Goal: Information Seeking & Learning: Learn about a topic

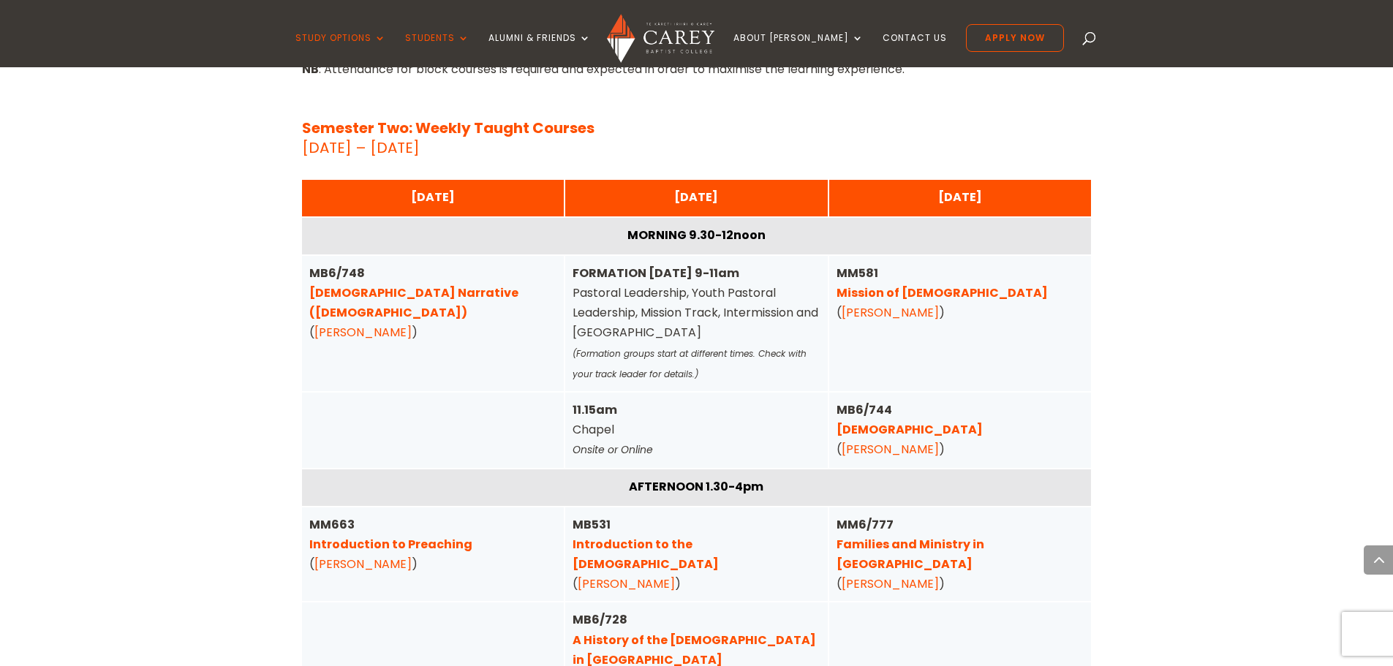
scroll to position [4898, 0]
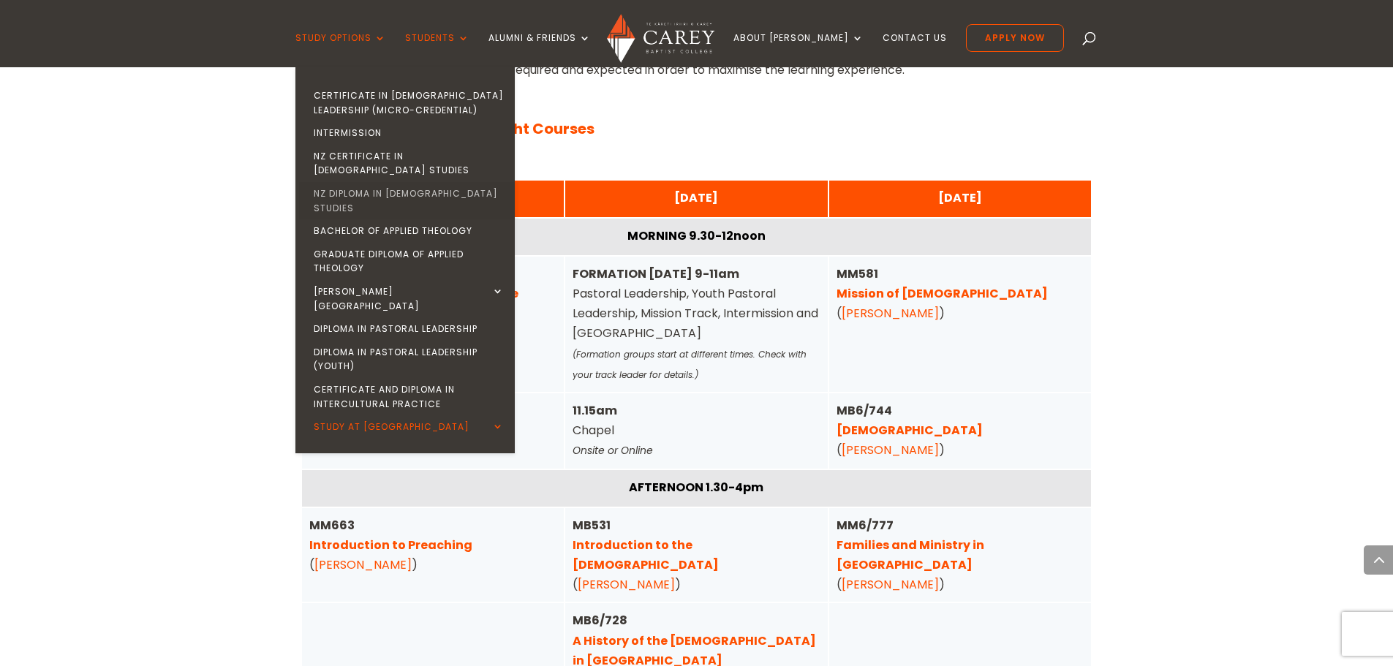
click at [448, 182] on link "NZ Diploma in [DEMOGRAPHIC_DATA] Studies" at bounding box center [408, 200] width 219 height 37
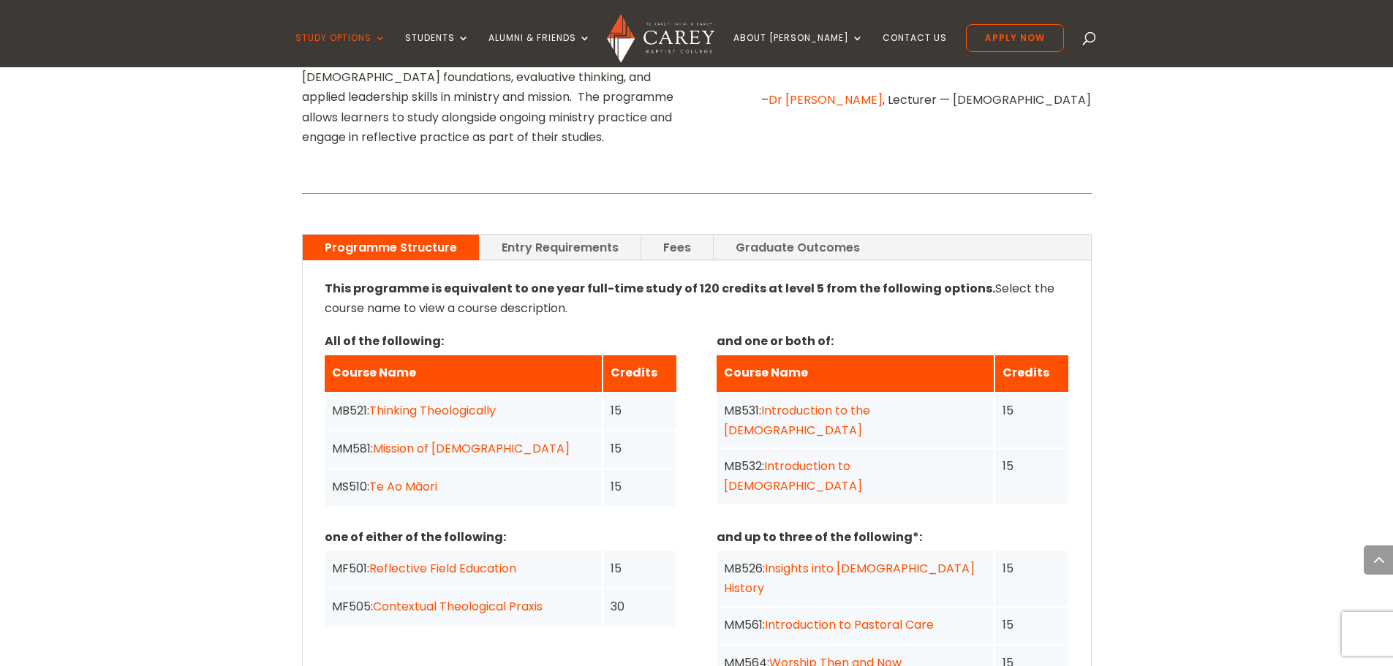
scroll to position [1023, 0]
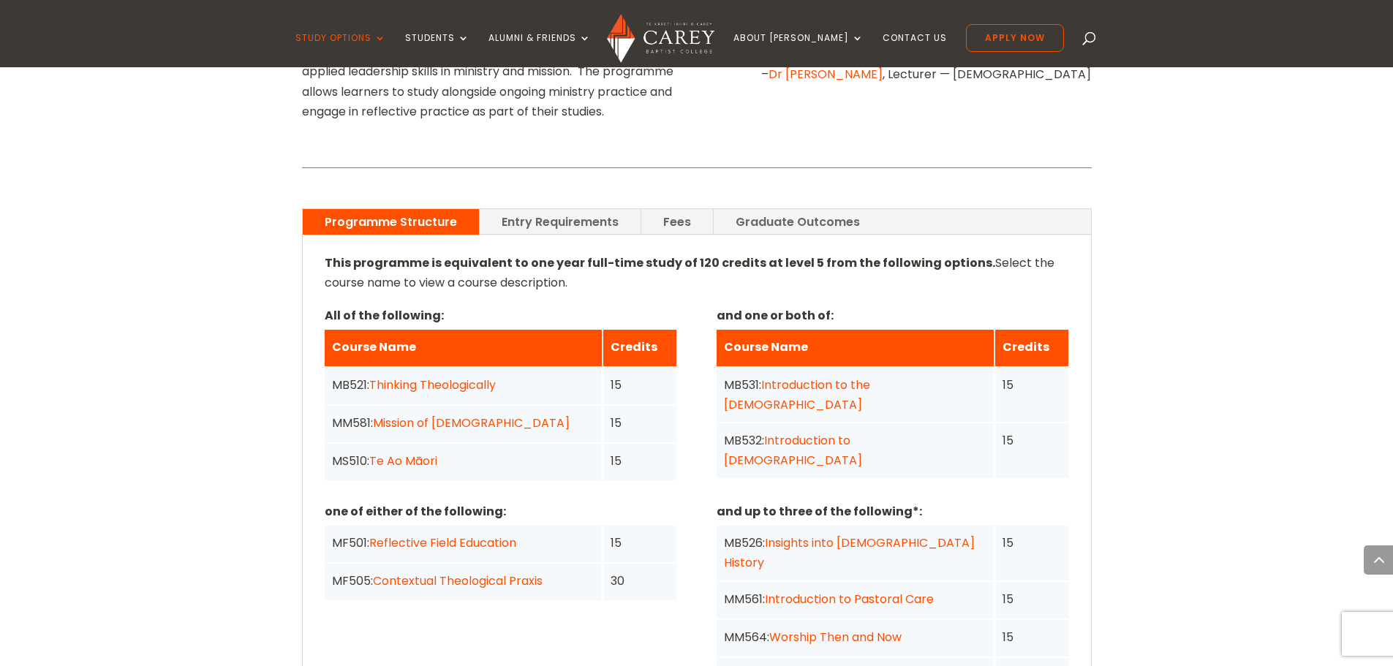
click at [555, 209] on link "Entry Requirements" at bounding box center [560, 222] width 161 height 26
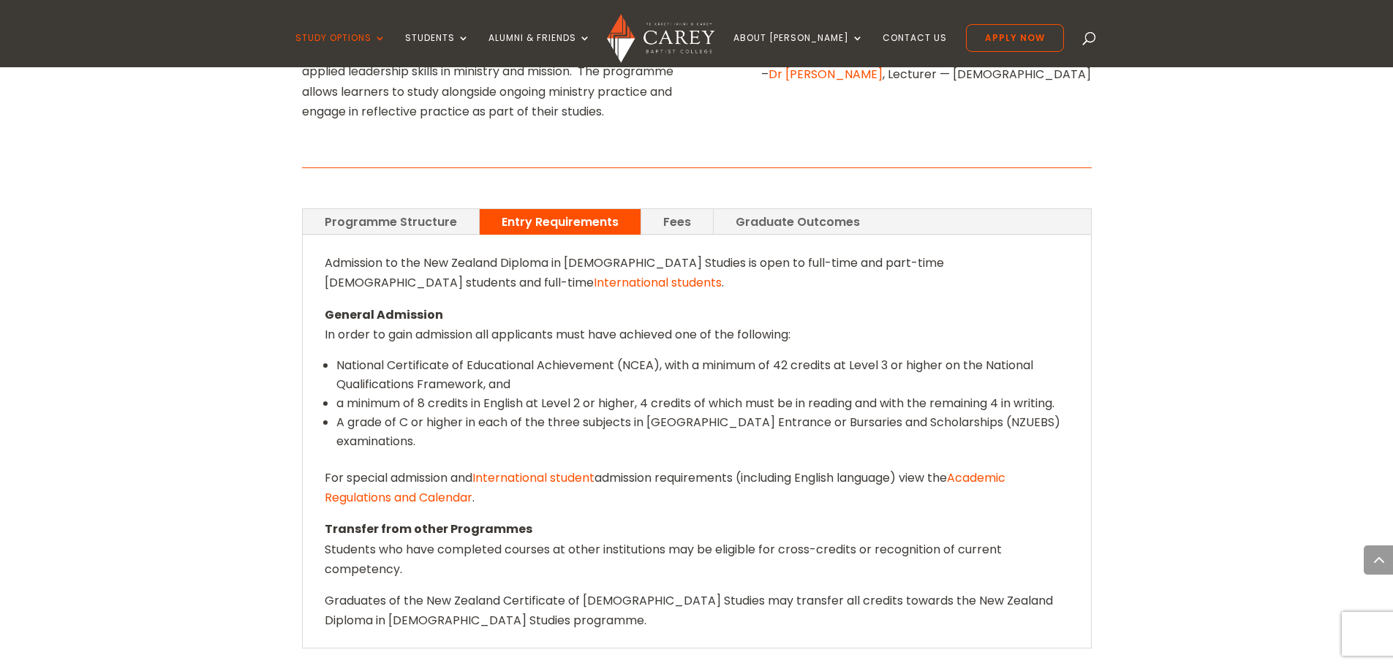
click at [453, 209] on link "Programme Structure" at bounding box center [391, 222] width 176 height 26
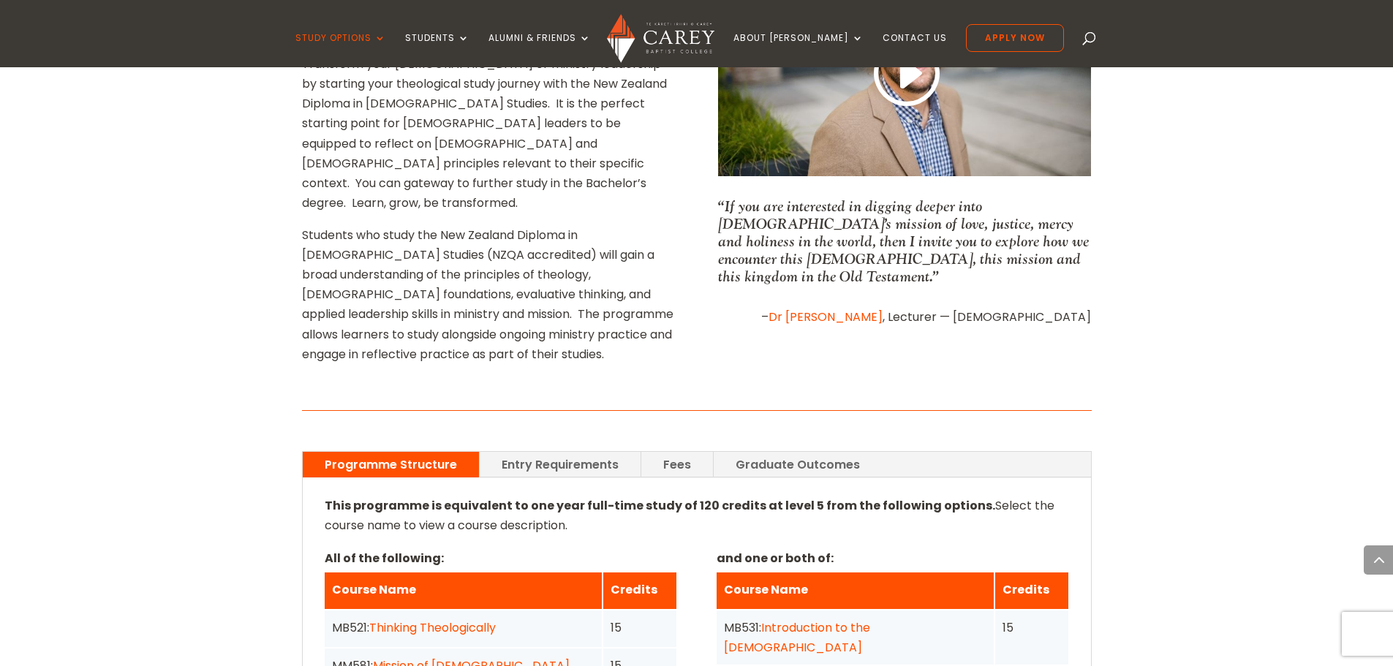
scroll to position [658, 0]
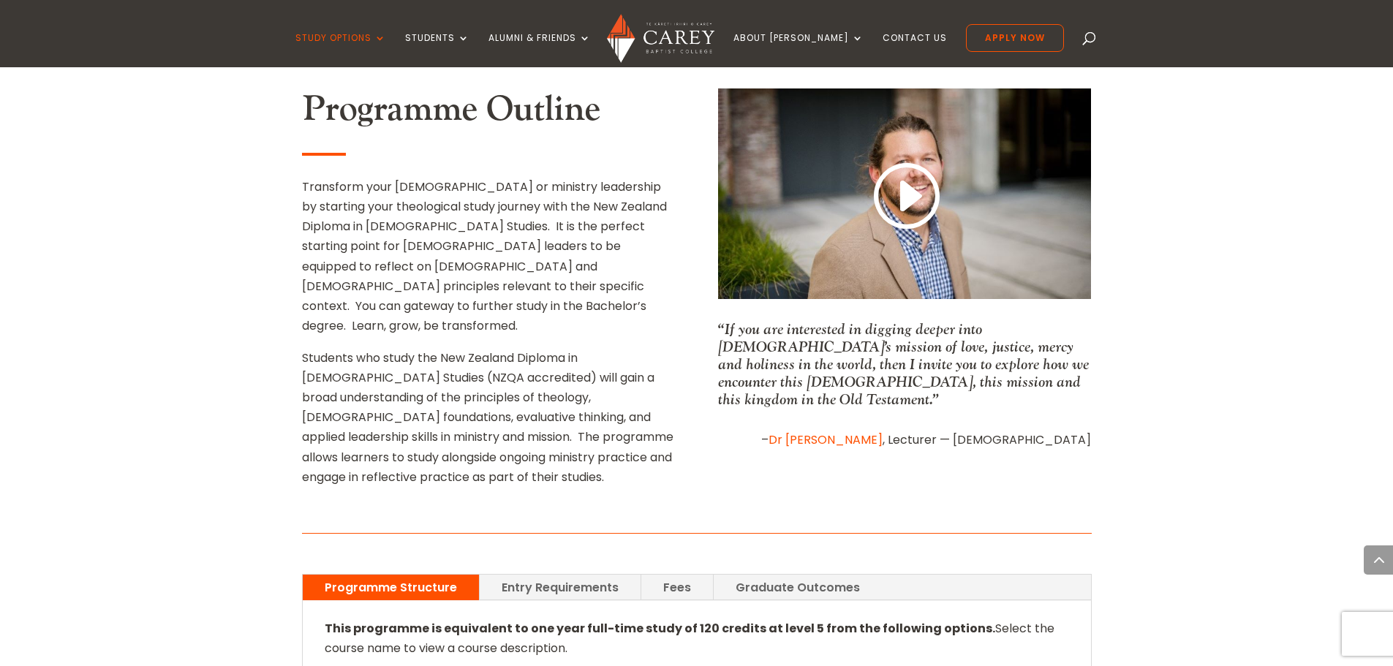
click at [763, 575] on link "Graduate Outcomes" at bounding box center [797, 588] width 168 height 26
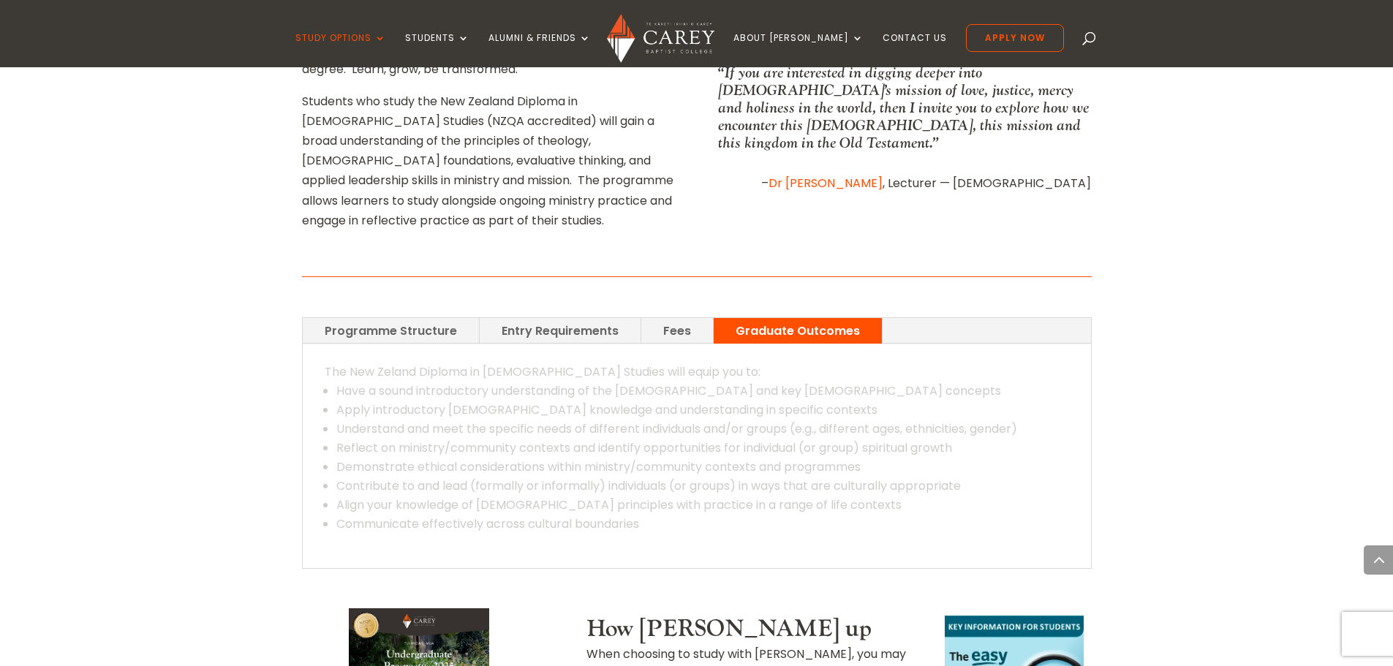
scroll to position [1023, 0]
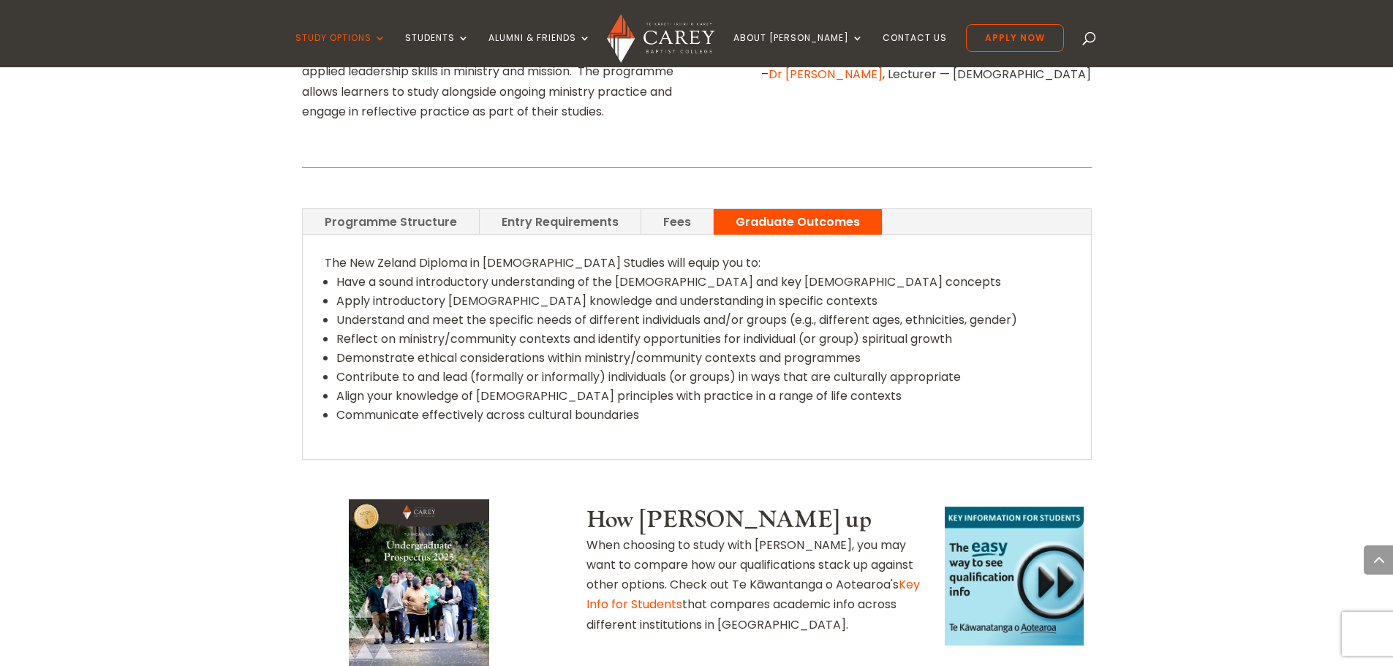
click at [407, 209] on link "Programme Structure" at bounding box center [391, 222] width 176 height 26
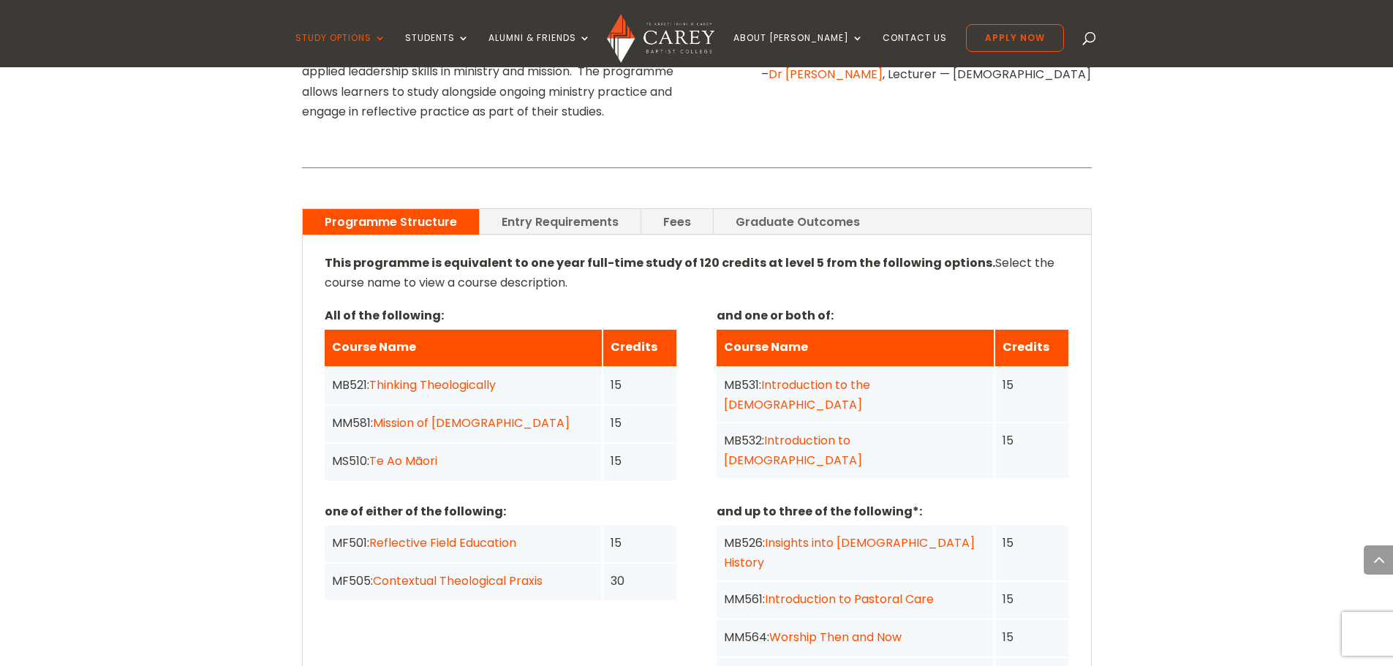
scroll to position [950, 0]
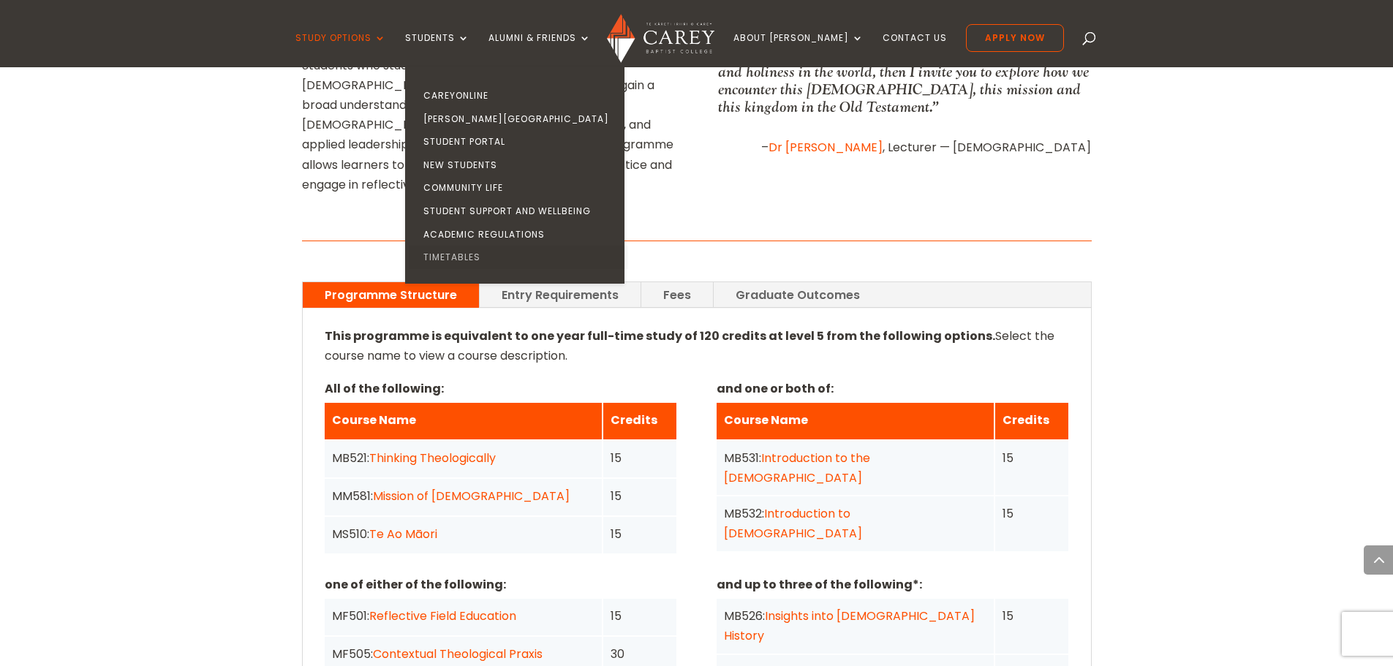
click at [489, 254] on link "Timetables" at bounding box center [518, 257] width 219 height 23
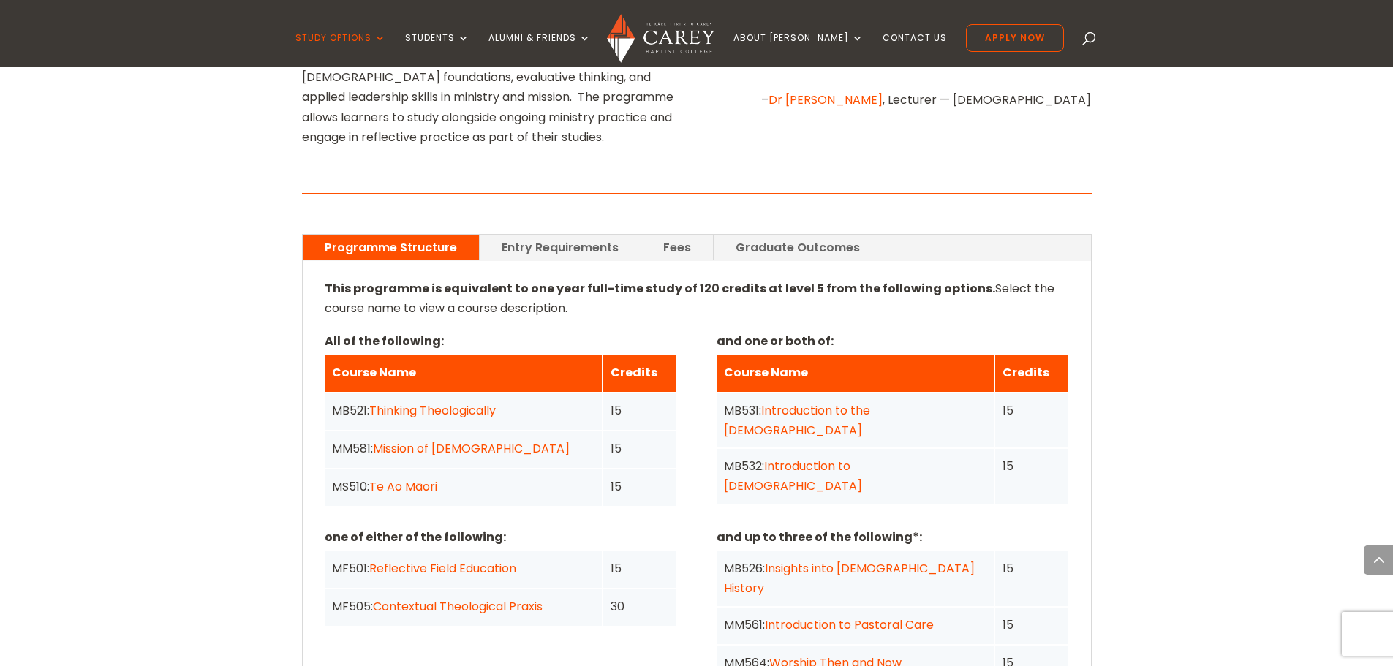
scroll to position [1023, 0]
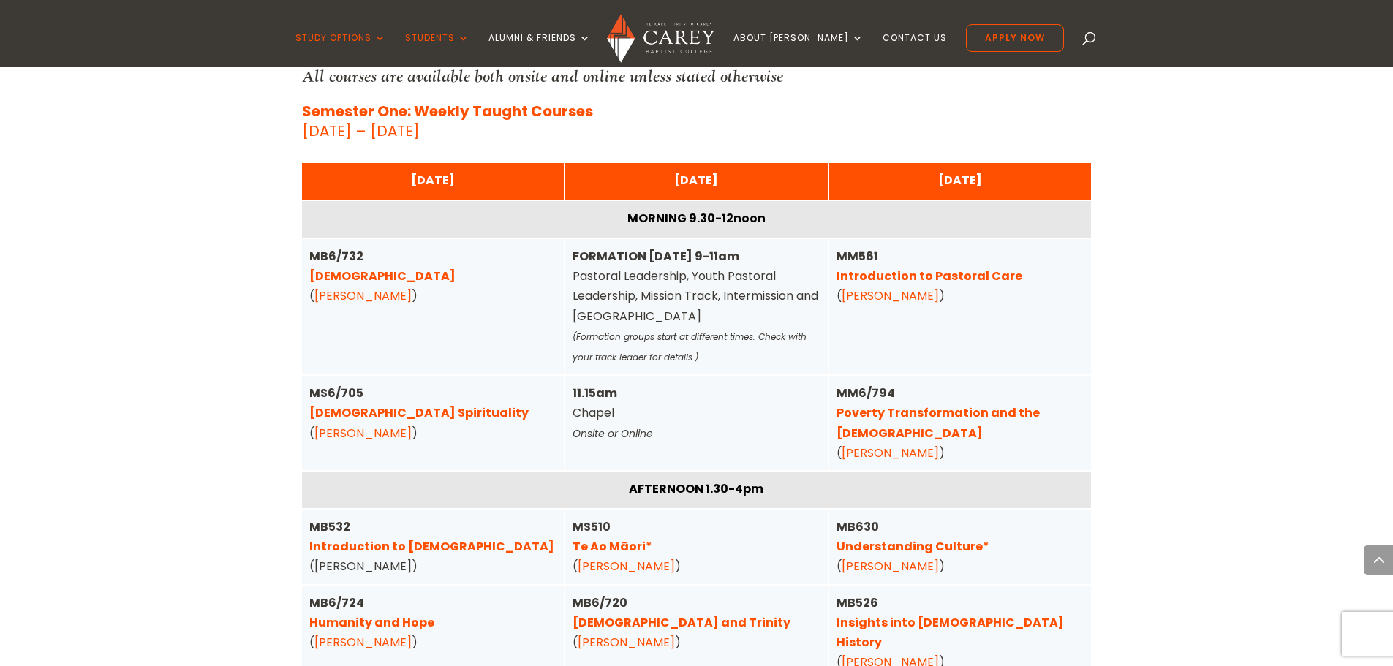
scroll to position [3728, 0]
